Goal: Check status: Check status

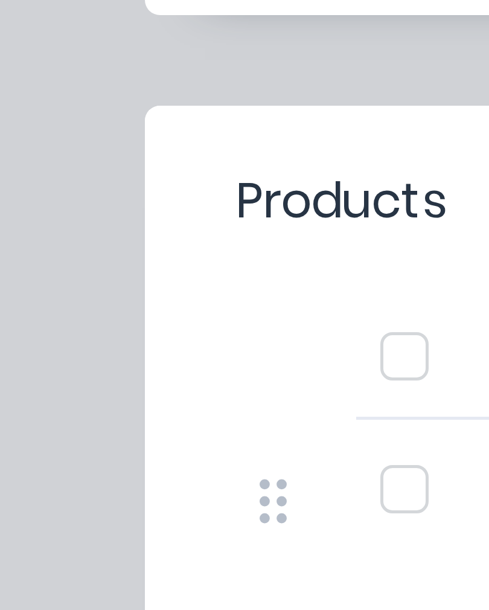
scroll to position [1, 0]
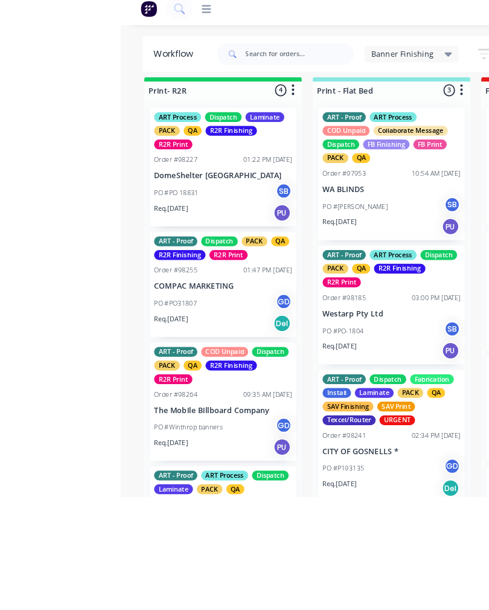
scroll to position [72, 0]
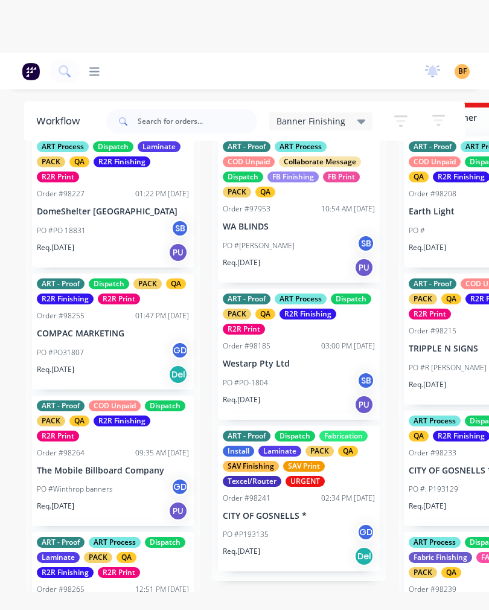
click at [70, 74] on icon at bounding box center [64, 70] width 11 height 11
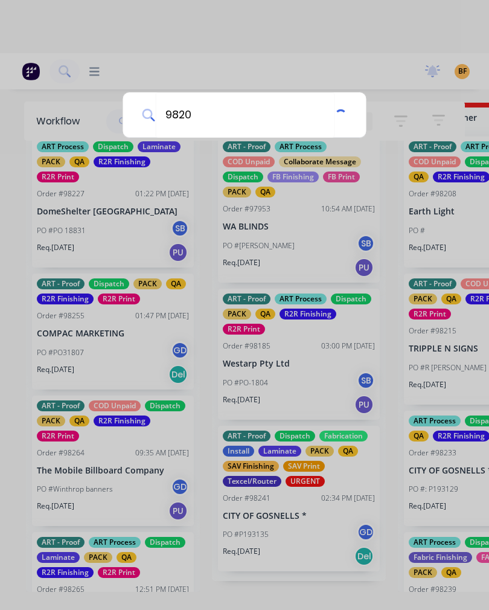
type input "98208"
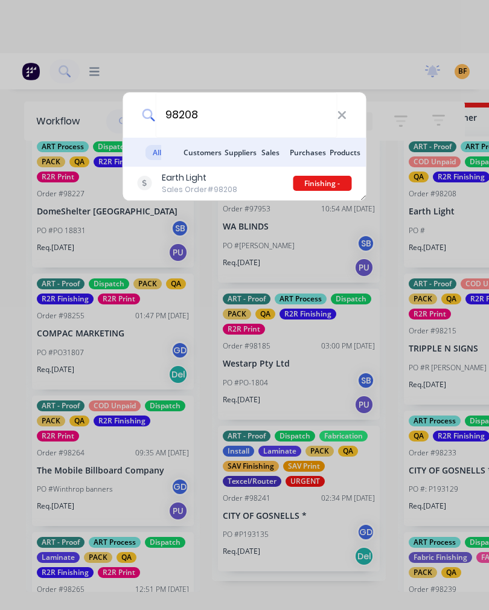
click at [244, 184] on div "Earth Light Sales Order #98208" at bounding box center [216, 183] width 156 height 24
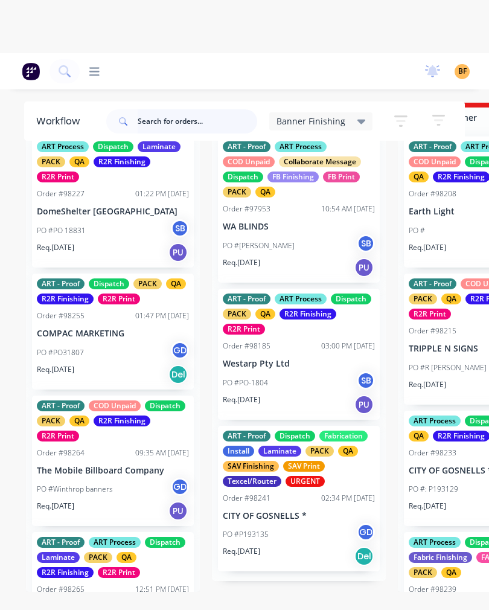
click at [193, 116] on input "text" at bounding box center [198, 121] width 120 height 24
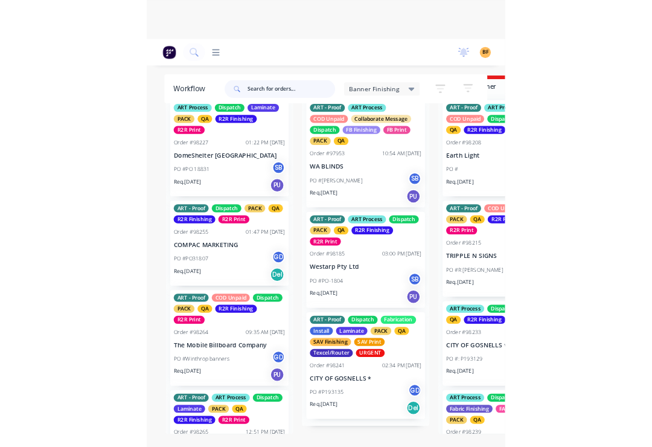
scroll to position [54, 0]
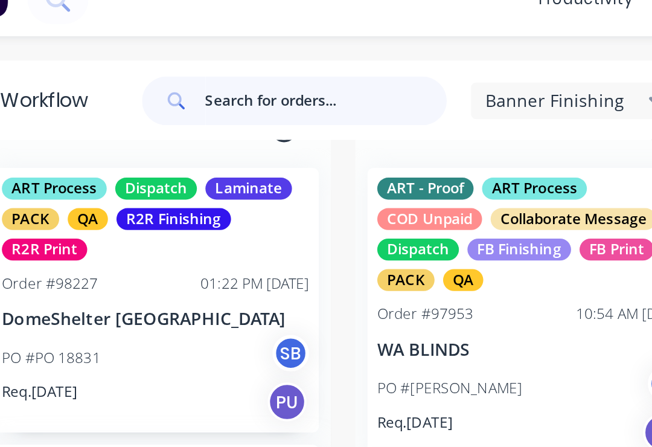
type input "G"
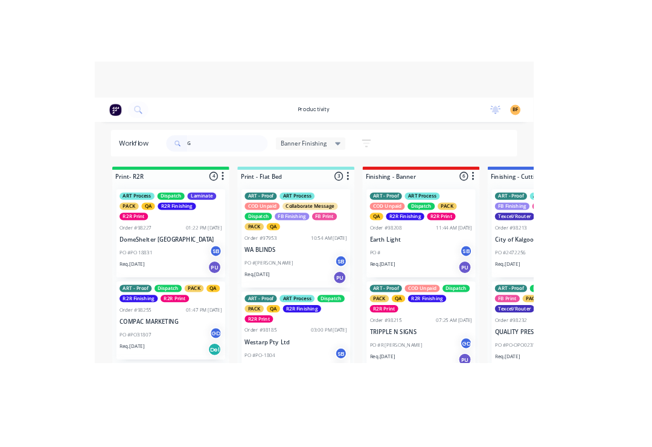
scroll to position [6, 0]
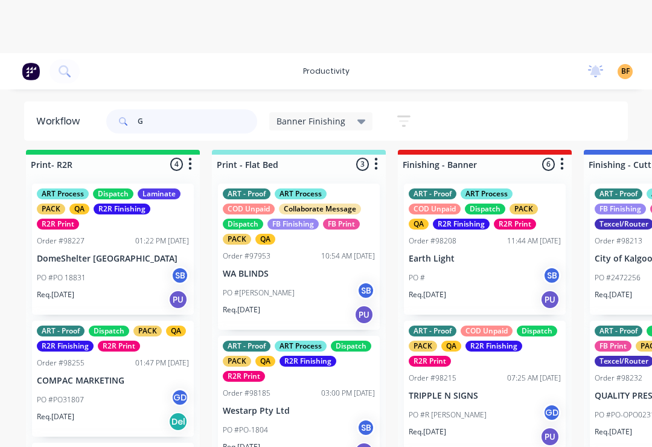
click at [197, 118] on input "G" at bounding box center [198, 121] width 120 height 24
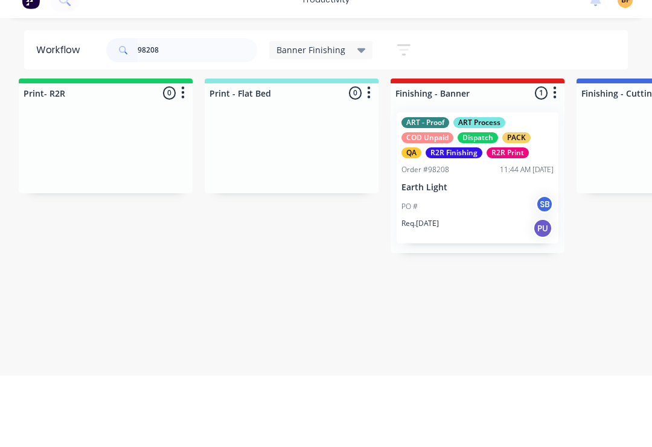
click at [468, 194] on div "ART - Proof ART Process COD Unpaid Dispatch PACK QA R2R Finishing R2R Print Ord…" at bounding box center [478, 249] width 162 height 131
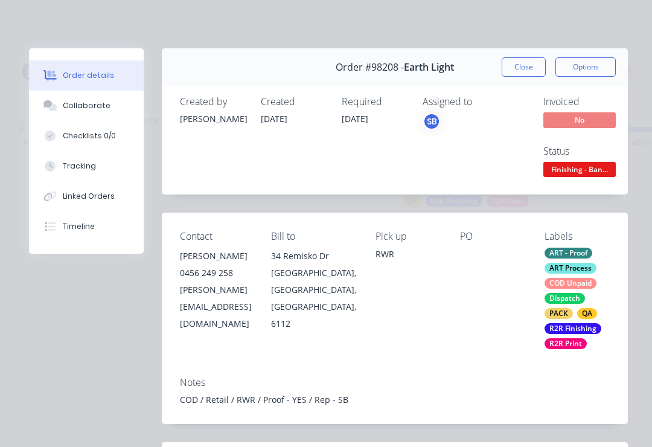
click at [488, 70] on button "Close" at bounding box center [524, 66] width 44 height 19
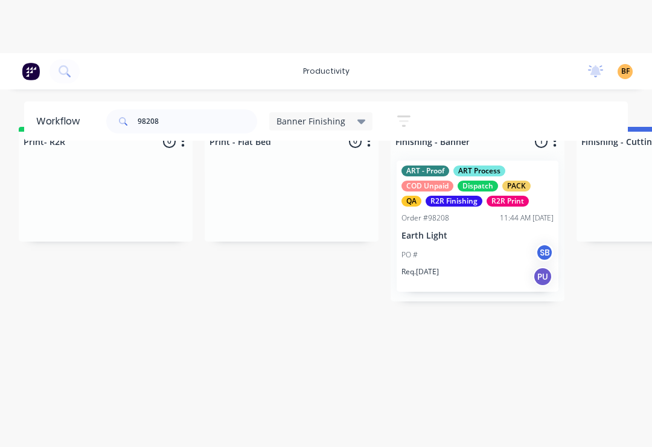
click at [488, 191] on div "PACK" at bounding box center [516, 185] width 28 height 11
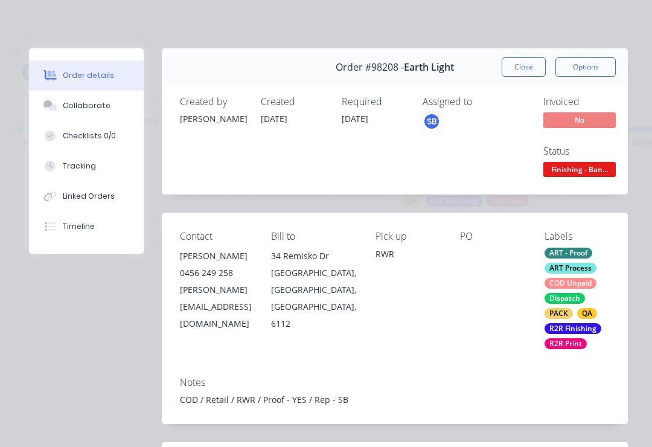
click at [94, 167] on button "Tracking" at bounding box center [86, 166] width 115 height 30
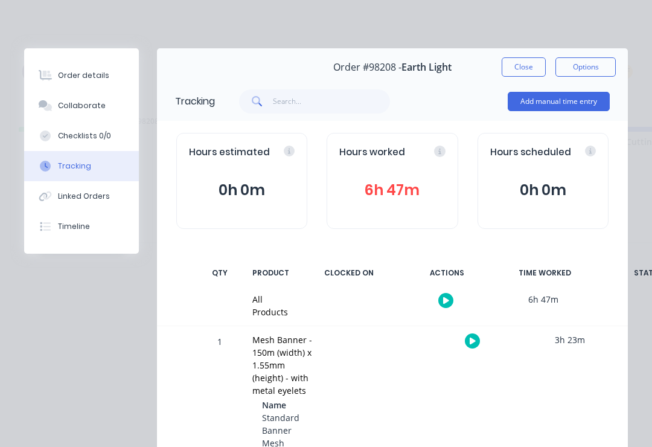
click at [488, 72] on button "Close" at bounding box center [524, 66] width 44 height 19
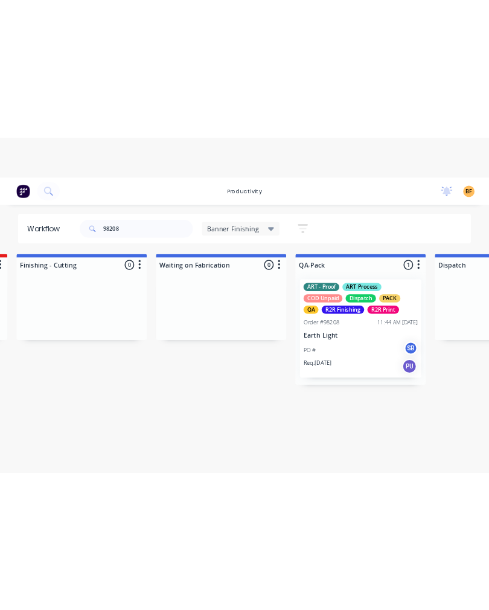
scroll to position [0, 0]
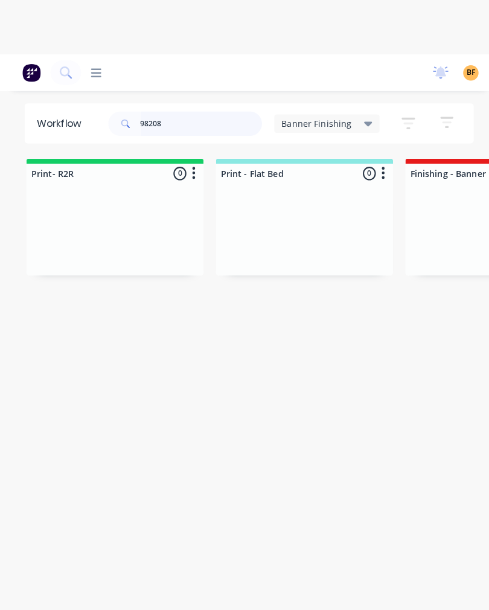
click at [214, 121] on input "98208" at bounding box center [198, 121] width 120 height 24
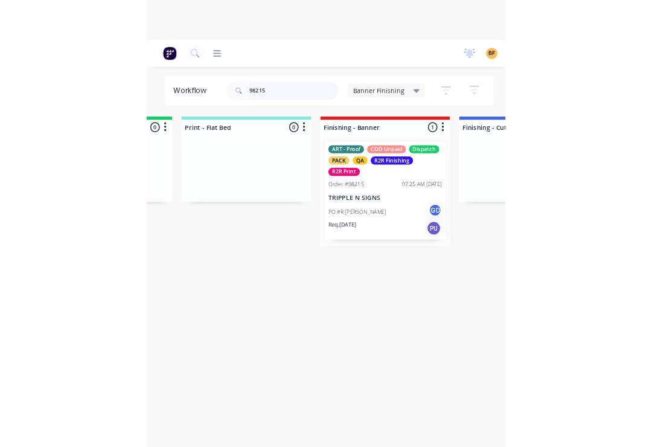
scroll to position [0, 168]
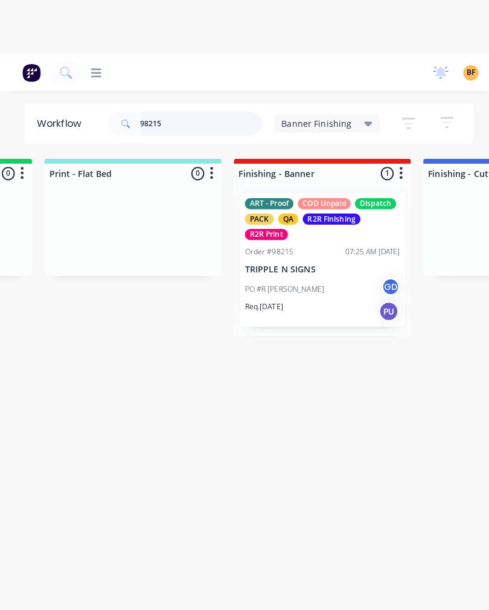
type input "98215"
click at [325, 278] on div "PO #R Nunn GD" at bounding box center [316, 283] width 152 height 23
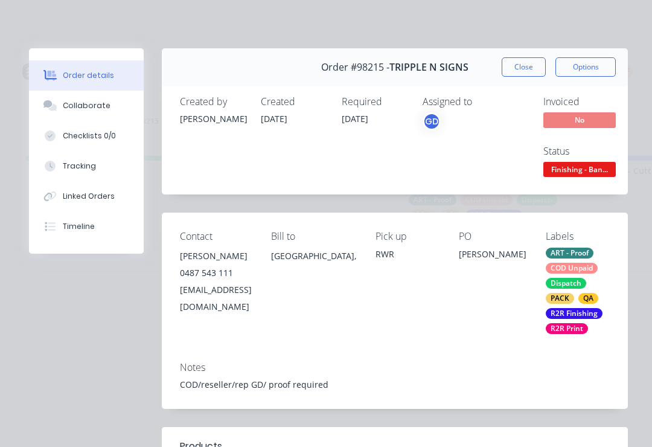
click at [103, 199] on div "Linked Orders" at bounding box center [89, 196] width 52 height 11
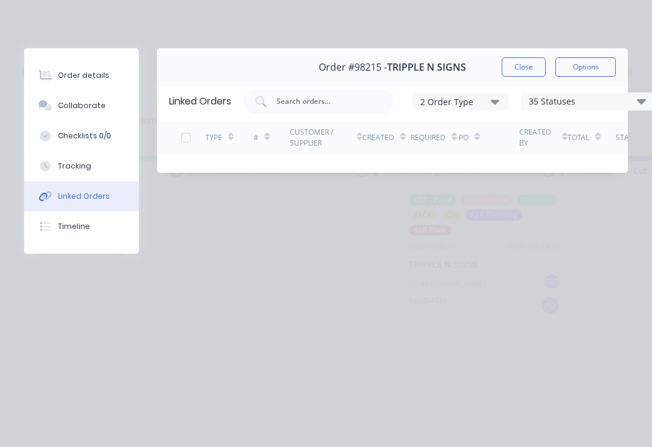
click at [89, 167] on button "Tracking" at bounding box center [81, 166] width 115 height 30
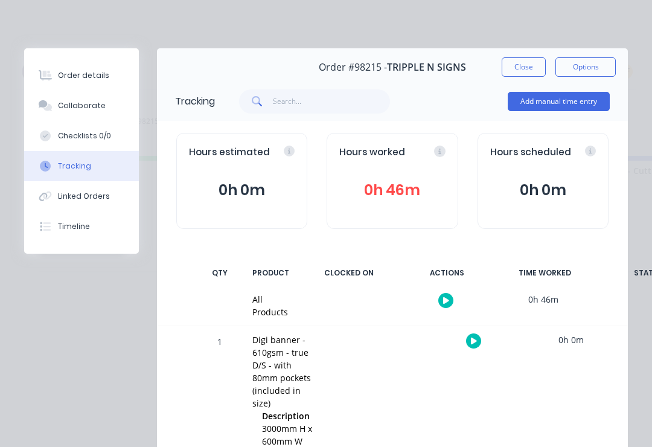
click at [476, 341] on icon "button" at bounding box center [474, 341] width 6 height 8
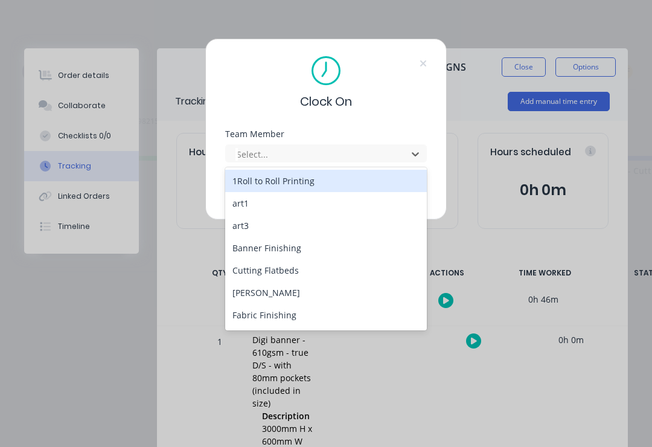
click at [301, 251] on div "Banner Finishing" at bounding box center [326, 248] width 202 height 22
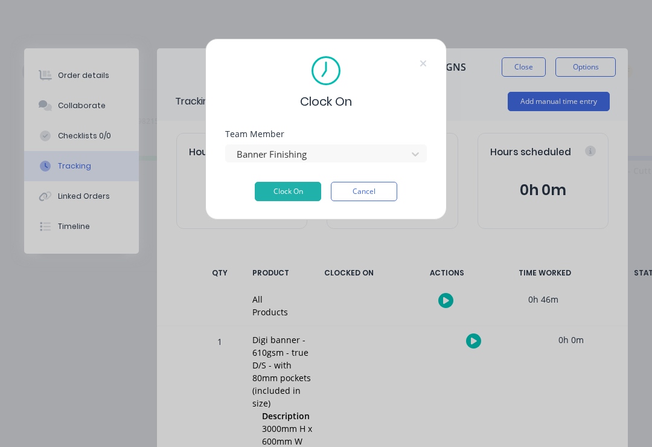
click at [299, 194] on button "Clock On" at bounding box center [288, 191] width 66 height 19
